Goal: Find contact information: Find contact information

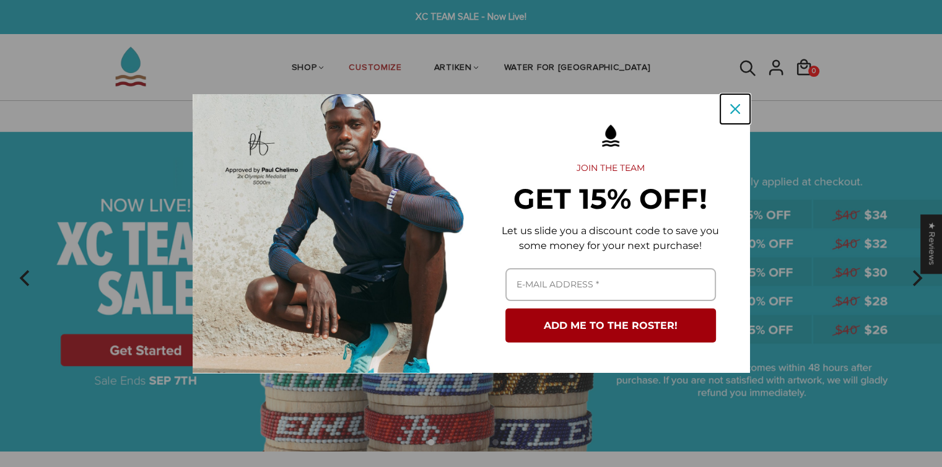
click at [734, 113] on icon "close icon" at bounding box center [736, 109] width 10 height 10
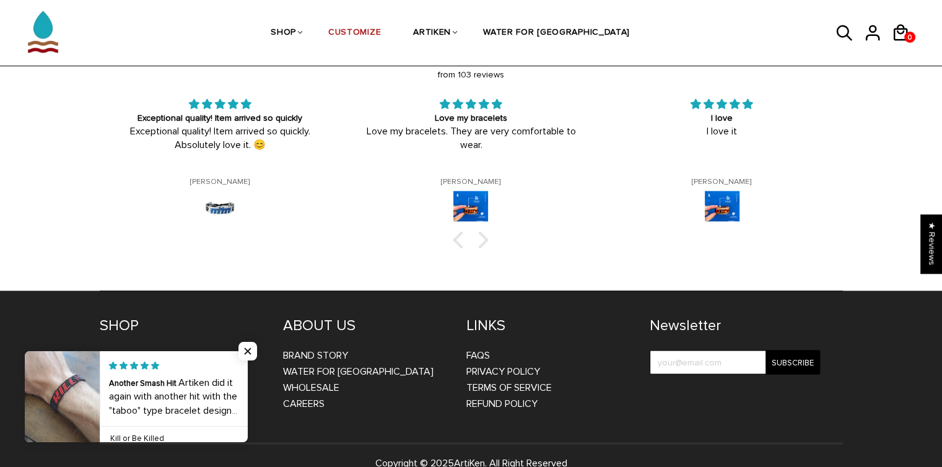
scroll to position [2062, 0]
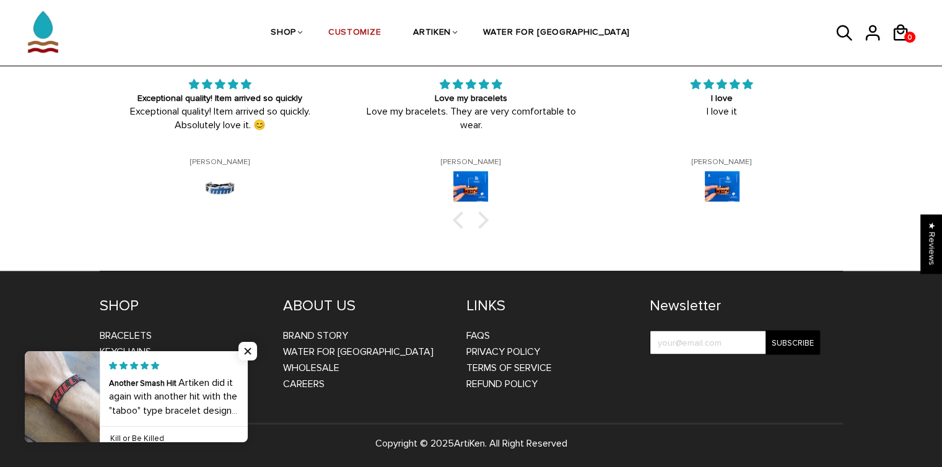
click at [251, 348] on span "Close popup widget" at bounding box center [248, 351] width 19 height 19
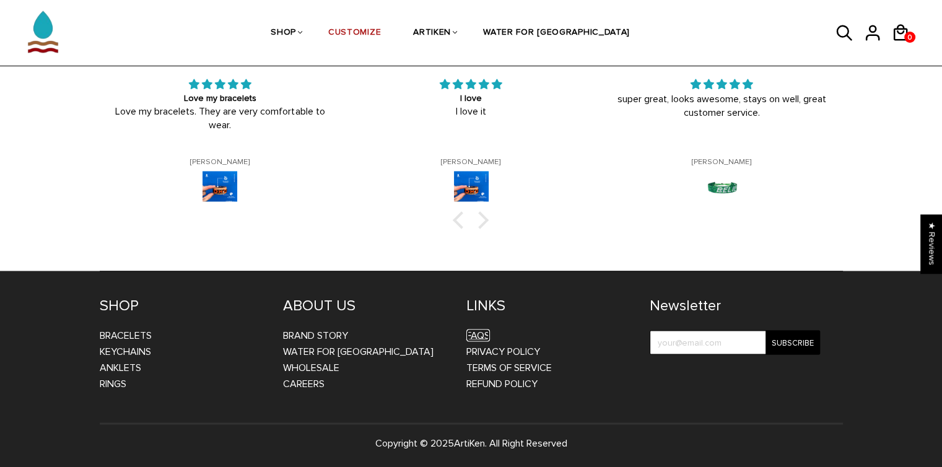
click at [475, 330] on link "FAQs" at bounding box center [479, 335] width 24 height 12
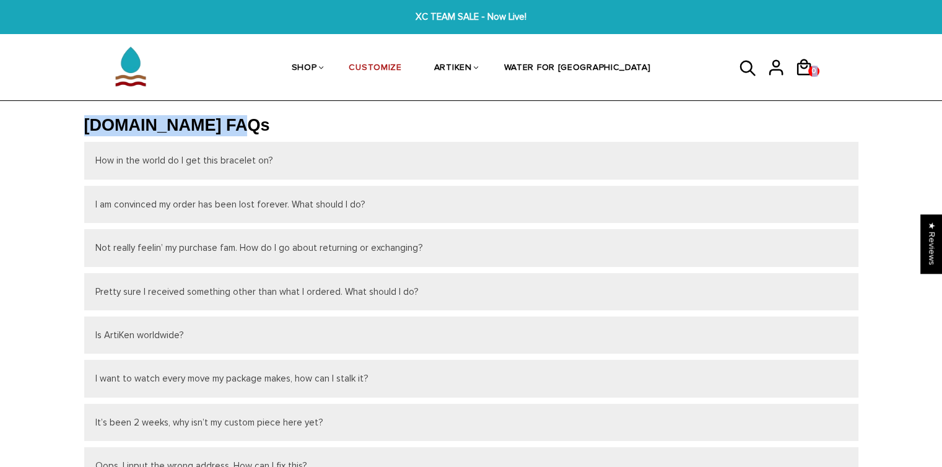
drag, startPoint x: 942, startPoint y: 87, endPoint x: 947, endPoint y: 107, distance: 20.4
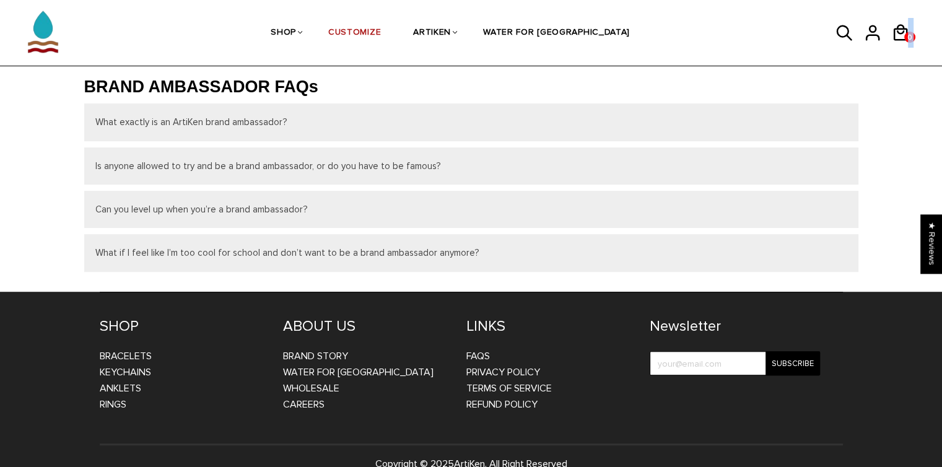
scroll to position [512, 0]
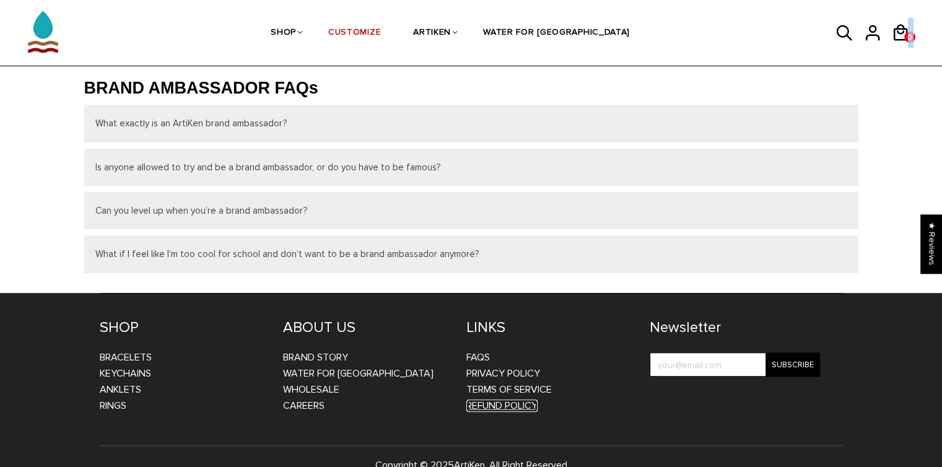
click at [481, 405] on link "Refund Policy" at bounding box center [502, 406] width 71 height 12
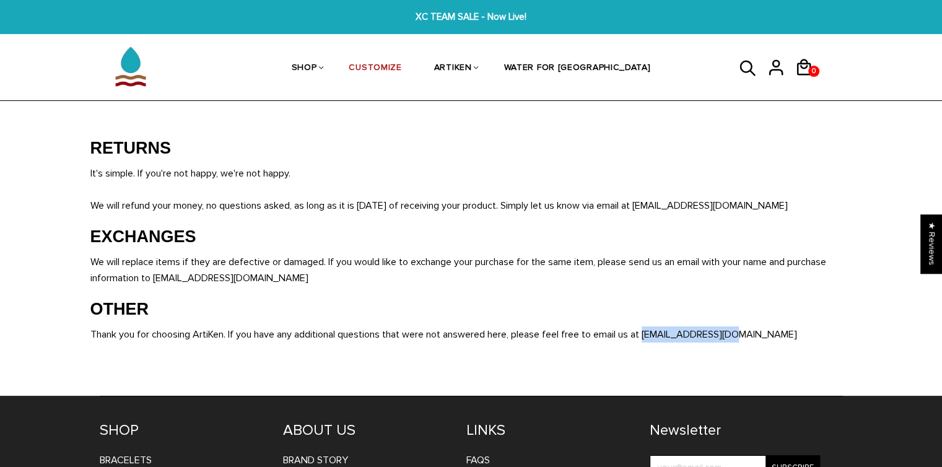
drag, startPoint x: 650, startPoint y: 332, endPoint x: 751, endPoint y: 338, distance: 101.2
click at [751, 338] on p "Thank you for choosing ArtiKen. If you have any additional questions that were …" at bounding box center [477, 335] width 775 height 16
copy p "orders@artiken.com"
